Goal: Task Accomplishment & Management: Use online tool/utility

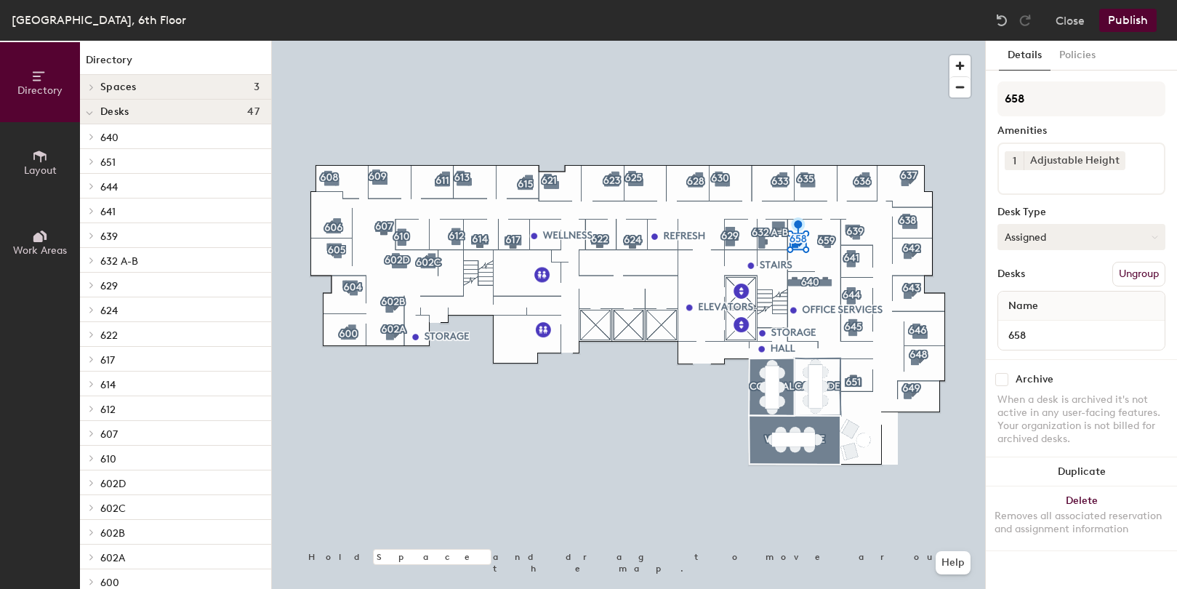
click at [1136, 238] on button "Assigned" at bounding box center [1081, 237] width 168 height 26
click at [1035, 322] on div "Hoteled" at bounding box center [1070, 326] width 145 height 22
click at [1122, 20] on button "Publish" at bounding box center [1127, 20] width 57 height 23
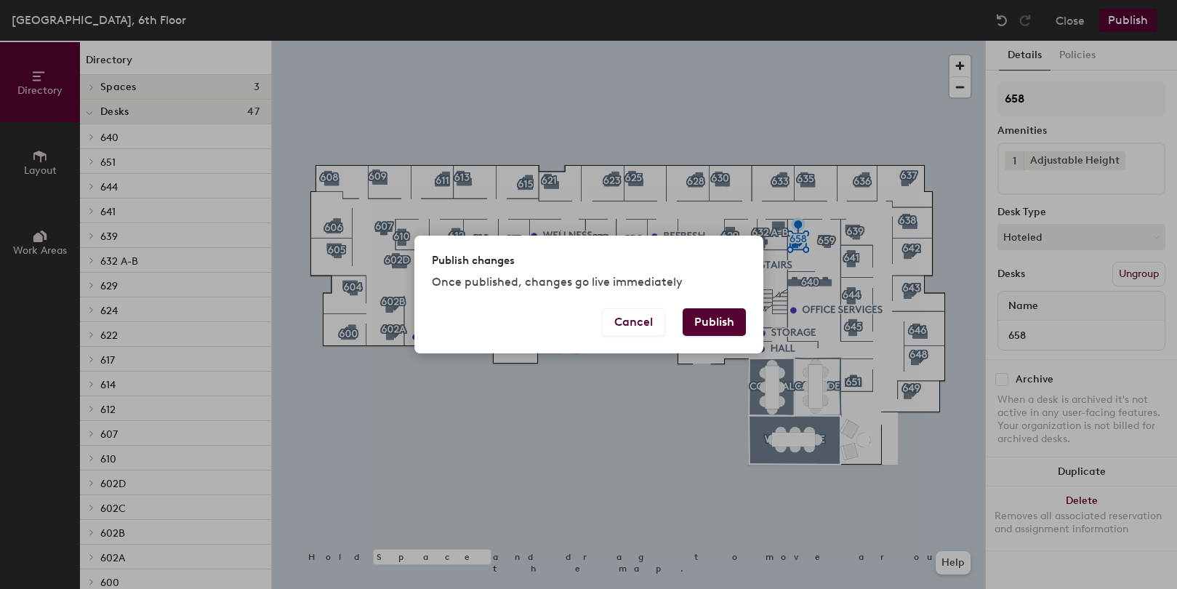
click at [718, 321] on button "Publish" at bounding box center [714, 322] width 63 height 28
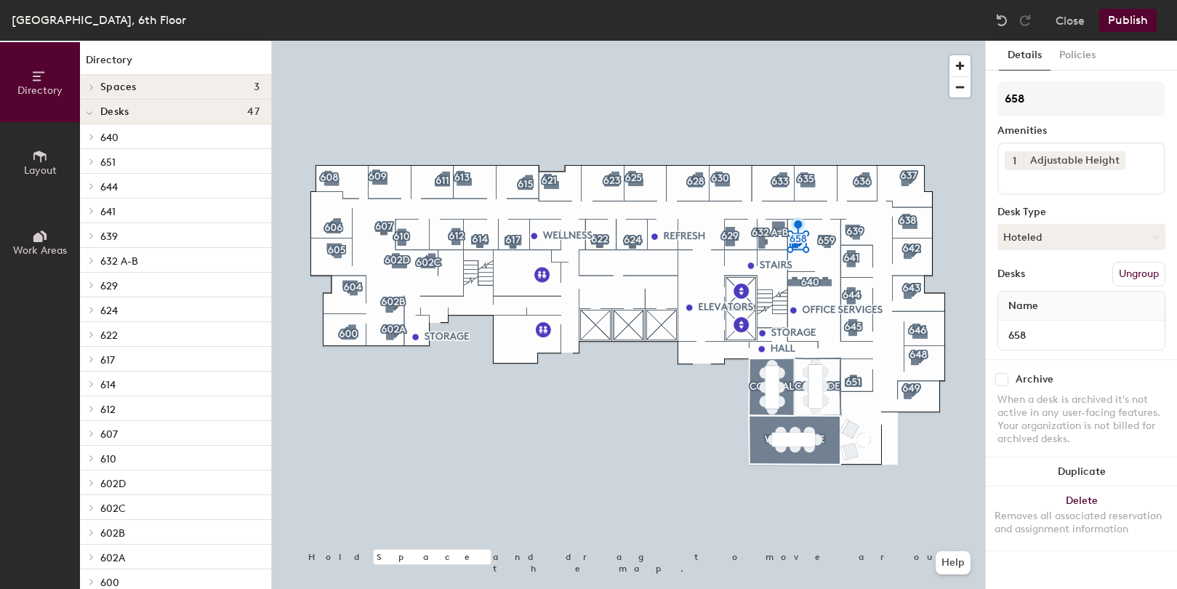
click at [1136, 16] on button "Publish" at bounding box center [1127, 20] width 57 height 23
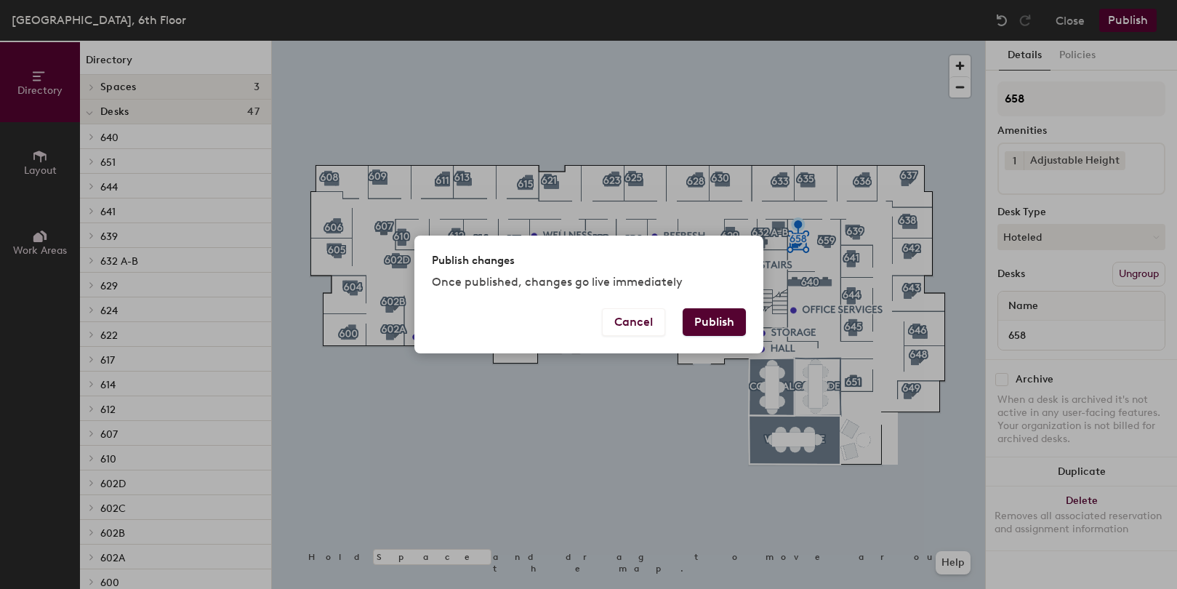
click at [721, 321] on button "Publish" at bounding box center [714, 322] width 63 height 28
